Goal: Entertainment & Leisure: Consume media (video, audio)

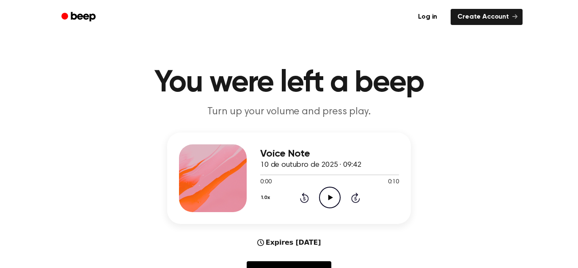
click at [326, 198] on icon "Play Audio" at bounding box center [330, 198] width 22 height 22
click at [303, 203] on icon at bounding box center [304, 197] width 9 height 10
click at [338, 197] on icon "Play Audio" at bounding box center [330, 198] width 22 height 22
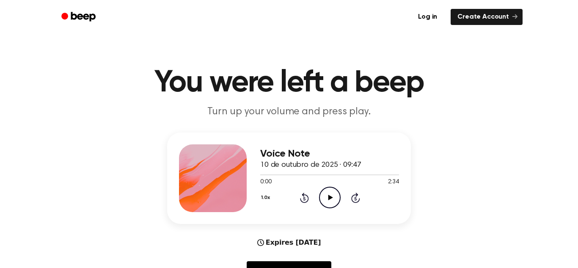
click at [328, 205] on icon "Play Audio" at bounding box center [330, 198] width 22 height 22
click at [336, 200] on icon "Play Audio" at bounding box center [330, 198] width 22 height 22
click at [330, 195] on icon at bounding box center [330, 197] width 5 height 5
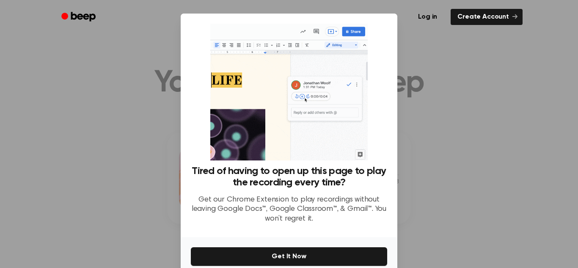
click at [431, 203] on div at bounding box center [289, 134] width 578 height 268
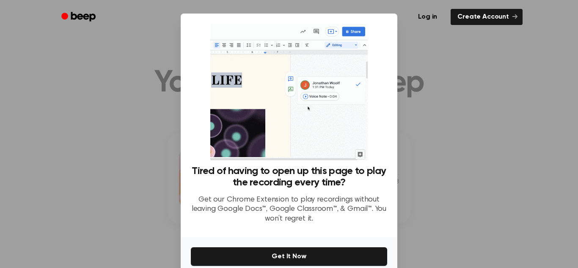
click at [454, 76] on div at bounding box center [289, 134] width 578 height 268
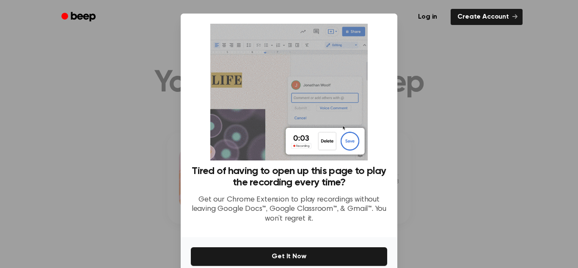
click at [349, 228] on div "Tired of having to open up this page to play the recording every time? Get our …" at bounding box center [289, 197] width 196 height 65
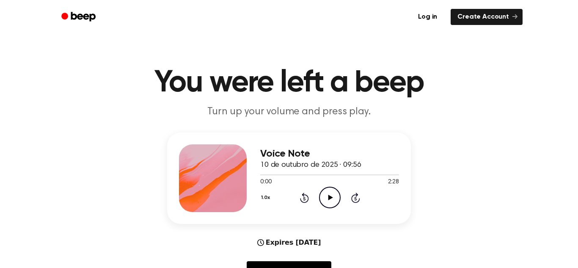
click at [329, 192] on icon "Play Audio" at bounding box center [330, 198] width 22 height 22
click at [331, 196] on icon "Play Audio" at bounding box center [330, 198] width 22 height 22
click at [263, 176] on div at bounding box center [329, 174] width 139 height 7
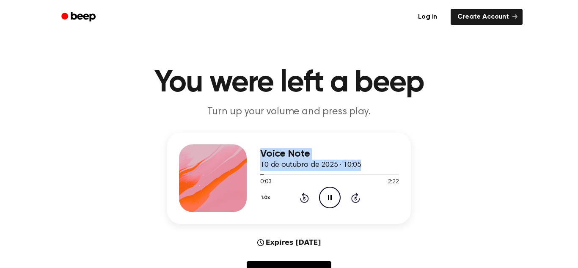
drag, startPoint x: 261, startPoint y: 176, endPoint x: 249, endPoint y: 177, distance: 11.5
click at [249, 177] on div "Voice Note 10 de outubro de 2025 · 10:05 0:03 2:22 Your browser does not suppor…" at bounding box center [289, 177] width 244 height 91
click at [260, 176] on span at bounding box center [263, 174] width 7 height 7
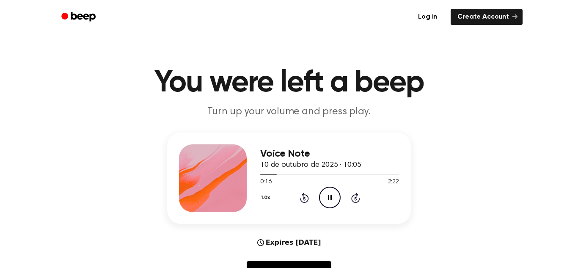
click at [329, 194] on icon "Pause Audio" at bounding box center [330, 198] width 22 height 22
